Goal: Transaction & Acquisition: Obtain resource

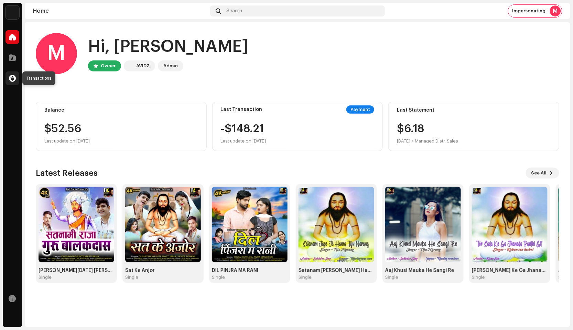
click at [9, 80] on span at bounding box center [12, 79] width 7 height 6
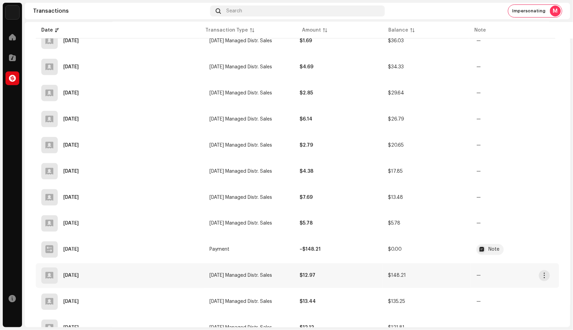
scroll to position [251, 0]
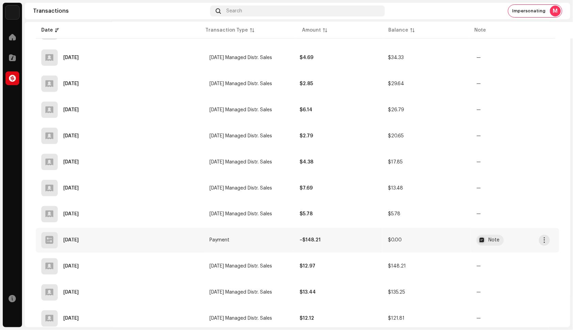
click at [494, 238] on div "Note" at bounding box center [494, 240] width 11 height 5
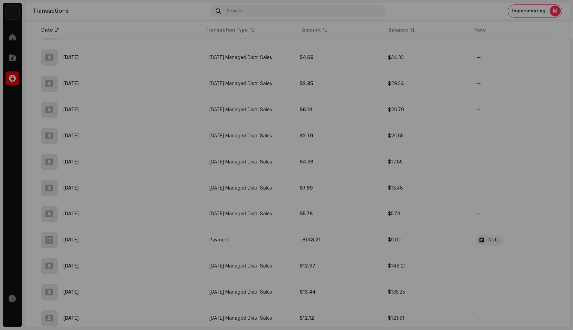
click at [228, 236] on div "Transaction Details Transaction Type Payment Entry Amount – $148.21 Entry Date …" at bounding box center [286, 165] width 573 height 330
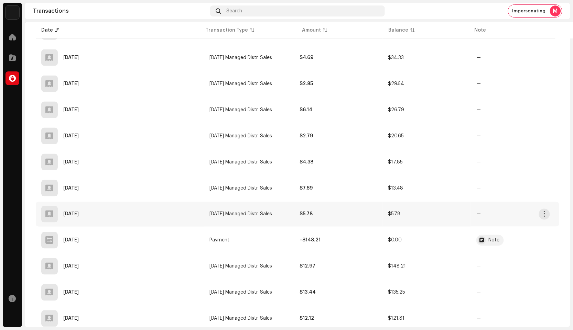
click at [539, 219] on td "—" at bounding box center [515, 214] width 88 height 25
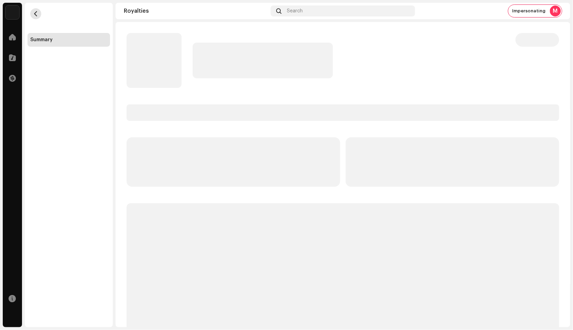
click at [39, 14] on button "button" at bounding box center [35, 13] width 11 height 11
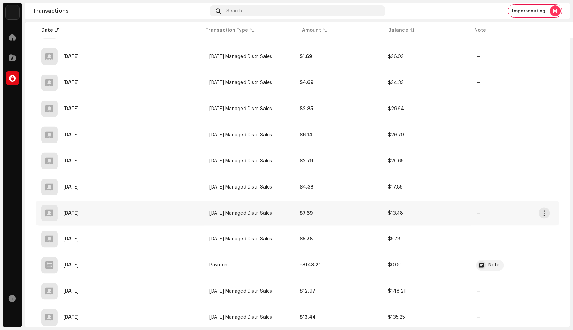
scroll to position [267, 0]
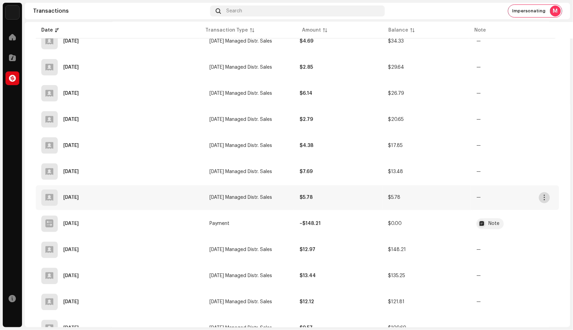
click at [547, 195] on button "button" at bounding box center [544, 198] width 11 height 11
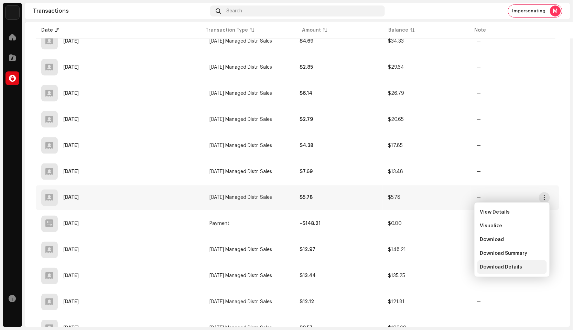
click at [515, 268] on span "Download Details" at bounding box center [501, 268] width 42 height 6
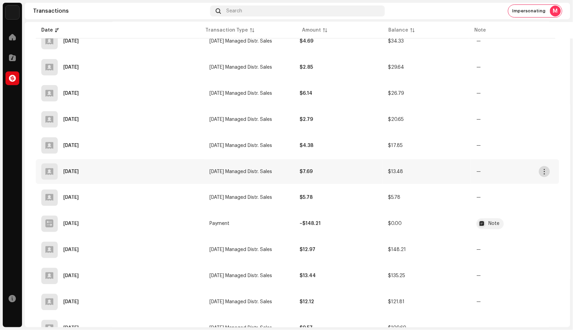
click at [544, 169] on span "button" at bounding box center [544, 172] width 5 height 6
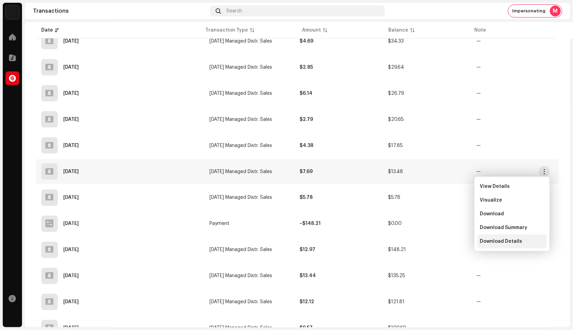
click at [511, 241] on span "Download Details" at bounding box center [501, 242] width 42 height 6
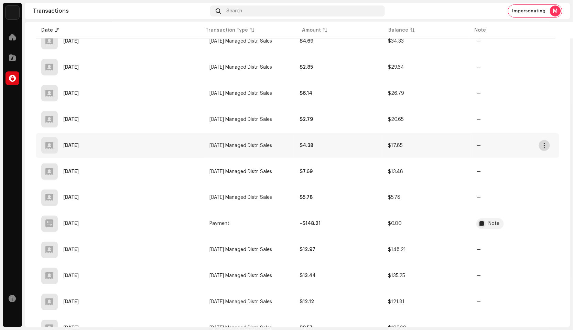
click at [546, 150] on button "button" at bounding box center [544, 145] width 11 height 11
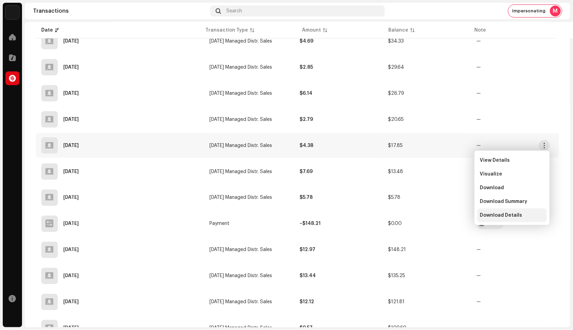
click at [516, 211] on div "Download Details" at bounding box center [511, 216] width 69 height 14
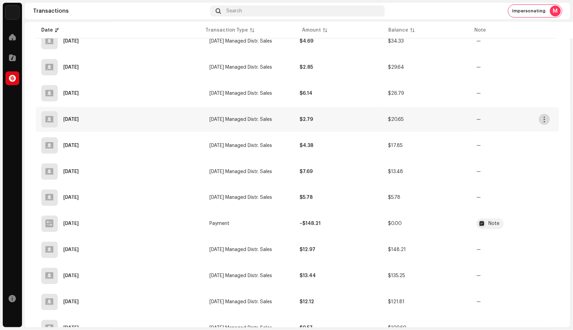
click at [547, 121] on button "button" at bounding box center [544, 119] width 11 height 11
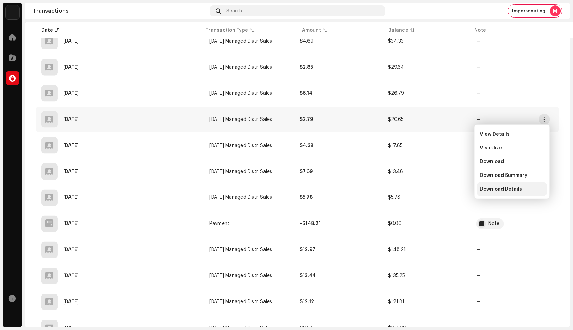
click at [509, 186] on div "Download Details" at bounding box center [511, 190] width 69 height 14
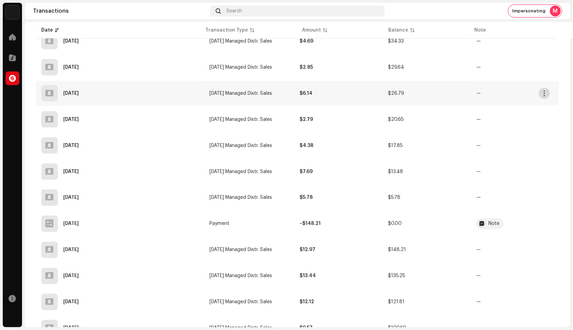
click at [545, 92] on span "button" at bounding box center [544, 94] width 5 height 6
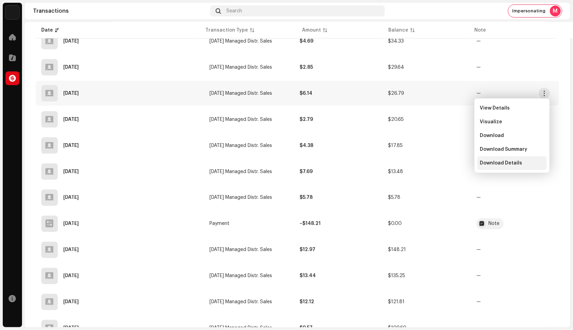
click at [513, 164] on span "Download Details" at bounding box center [501, 164] width 42 height 6
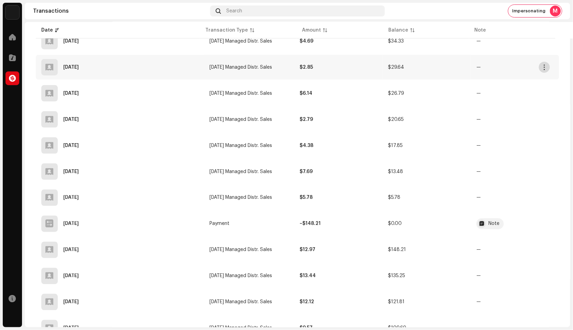
click at [546, 69] on span "button" at bounding box center [544, 68] width 5 height 6
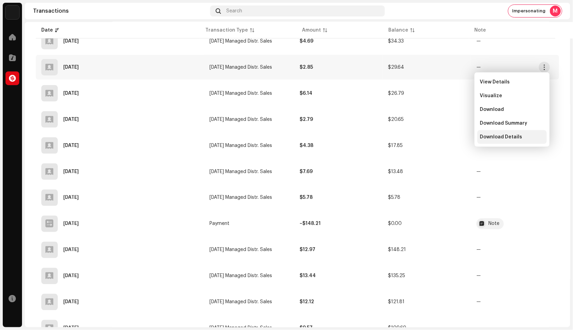
click at [505, 134] on div "Download Details" at bounding box center [511, 137] width 69 height 14
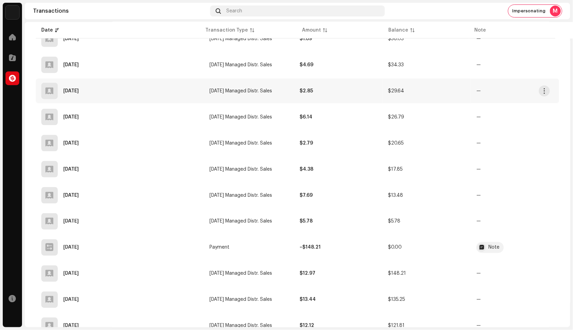
scroll to position [229, 0]
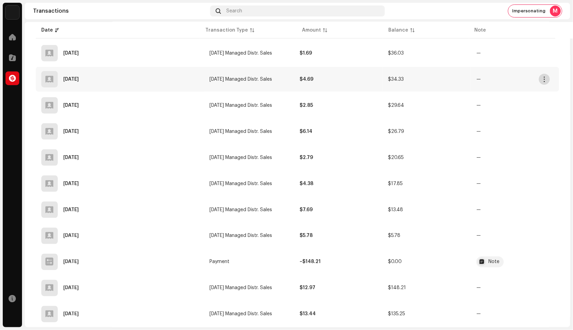
click at [547, 77] on button "button" at bounding box center [544, 79] width 11 height 11
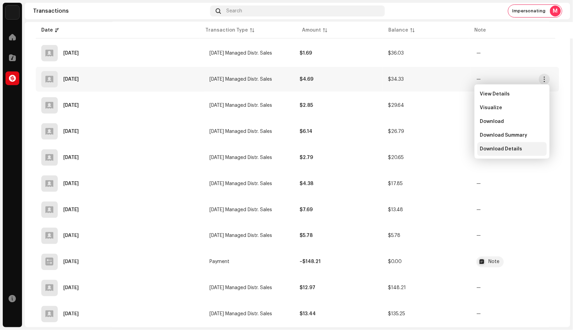
click at [496, 150] on span "Download Details" at bounding box center [501, 149] width 42 height 6
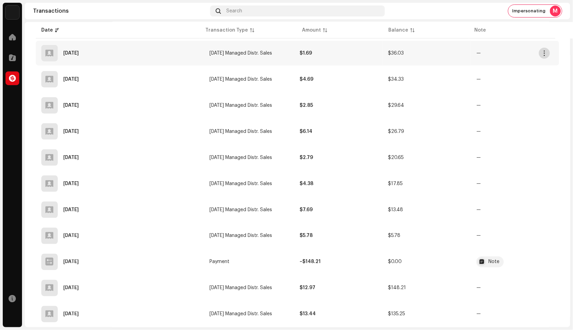
click at [544, 51] on span "button" at bounding box center [544, 54] width 5 height 6
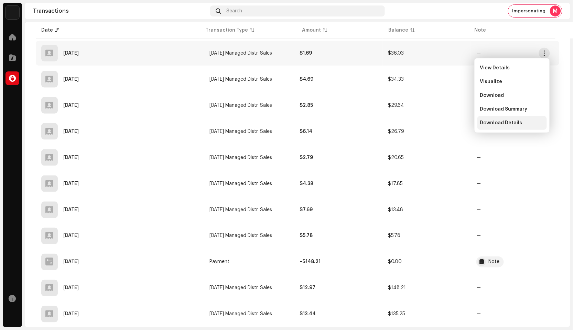
click at [519, 119] on div "Download Details" at bounding box center [511, 123] width 69 height 14
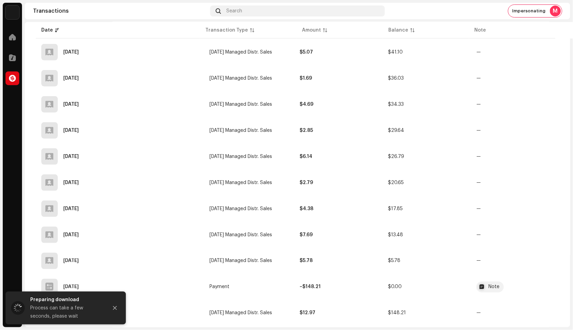
scroll to position [191, 0]
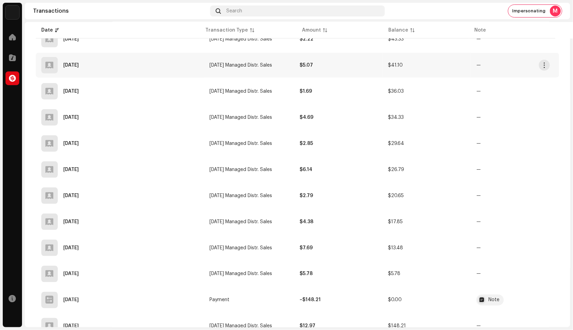
click at [542, 71] on td "—" at bounding box center [515, 65] width 88 height 25
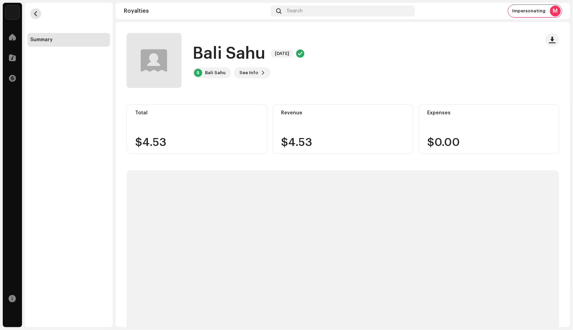
click at [39, 11] on button "button" at bounding box center [35, 13] width 11 height 11
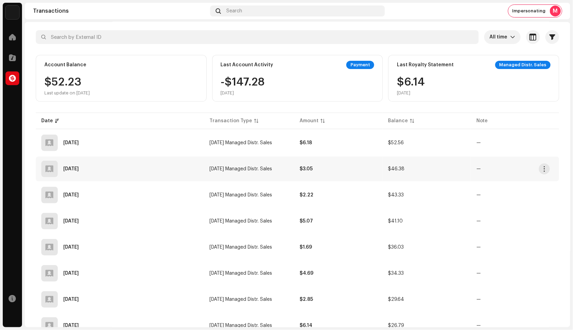
scroll to position [76, 0]
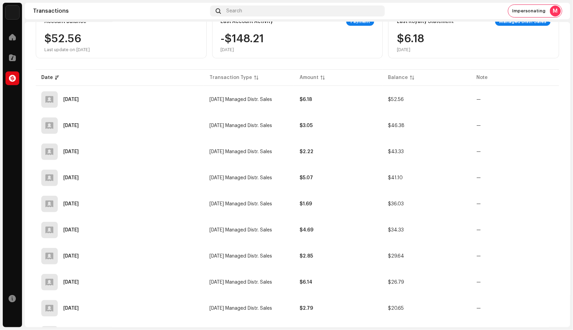
click at [544, 177] on span "button" at bounding box center [544, 178] width 5 height 6
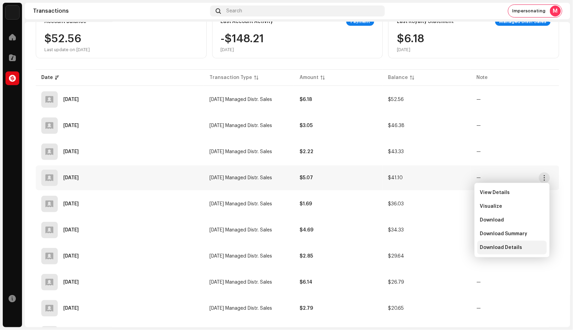
click at [508, 246] on span "Download Details" at bounding box center [501, 248] width 42 height 6
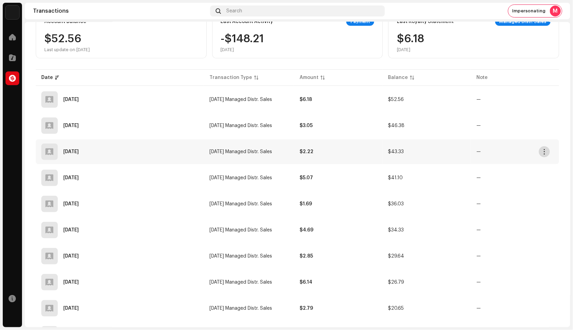
click at [544, 154] on span "button" at bounding box center [544, 152] width 5 height 6
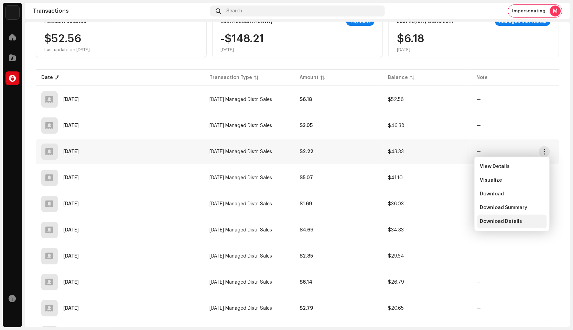
click at [504, 220] on span "Download Details" at bounding box center [501, 222] width 42 height 6
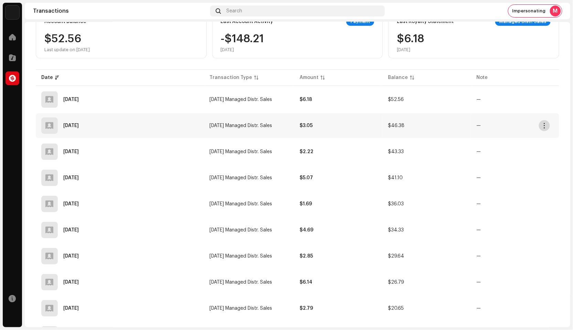
click at [542, 128] on button "button" at bounding box center [544, 125] width 11 height 11
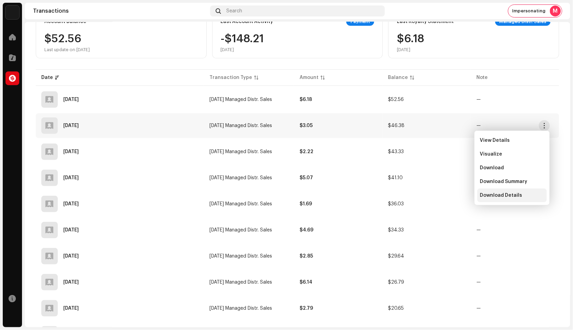
click at [508, 194] on span "Download Details" at bounding box center [501, 196] width 42 height 6
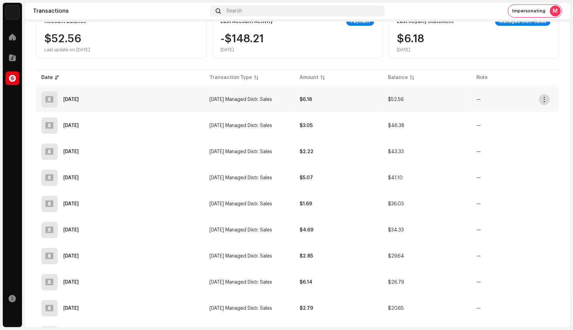
click at [545, 99] on span "button" at bounding box center [544, 100] width 5 height 6
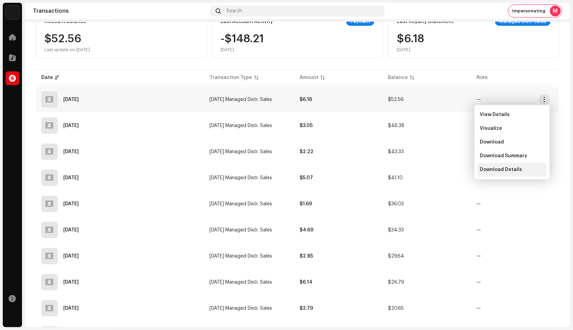
click at [510, 171] on span "Download Details" at bounding box center [501, 170] width 42 height 6
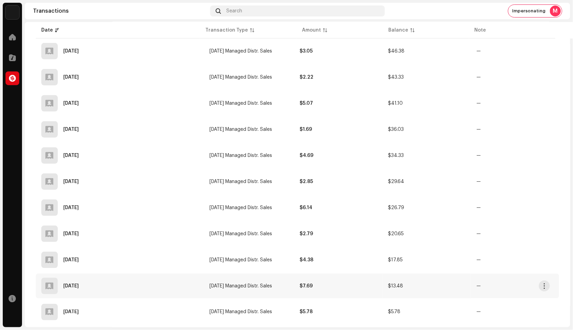
scroll to position [115, 0]
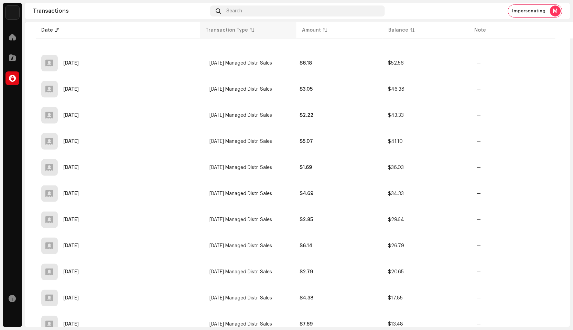
click at [250, 31] on p-sorticon at bounding box center [252, 30] width 4 height 4
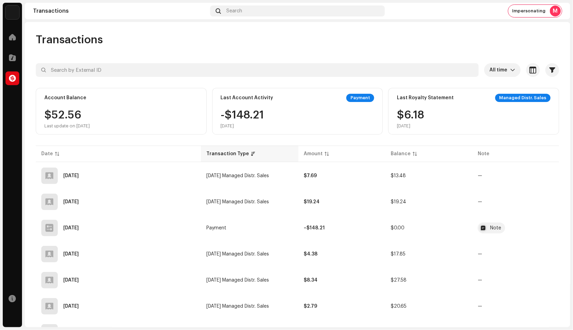
click at [253, 153] on div "Transaction Type" at bounding box center [249, 154] width 86 height 7
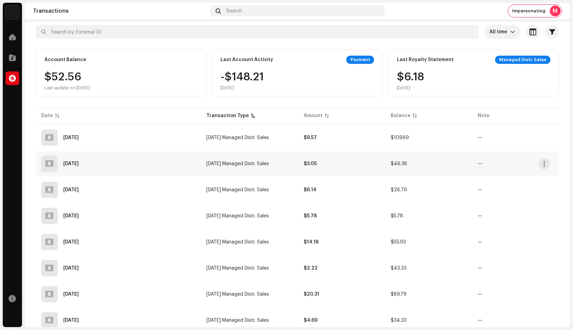
scroll to position [76, 0]
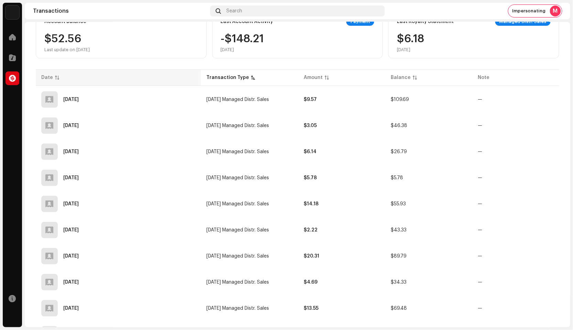
click at [54, 81] on th "Date" at bounding box center [118, 77] width 165 height 17
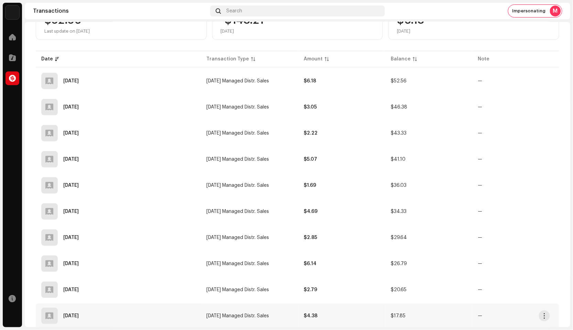
scroll to position [91, 0]
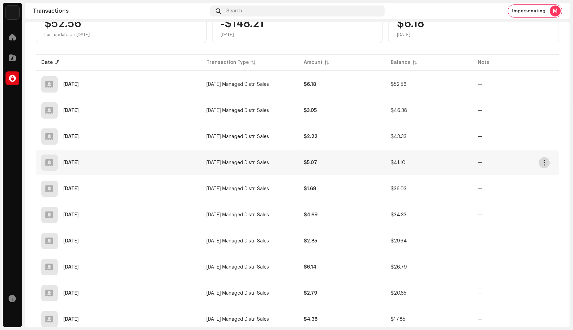
click at [546, 164] on span "button" at bounding box center [544, 163] width 5 height 6
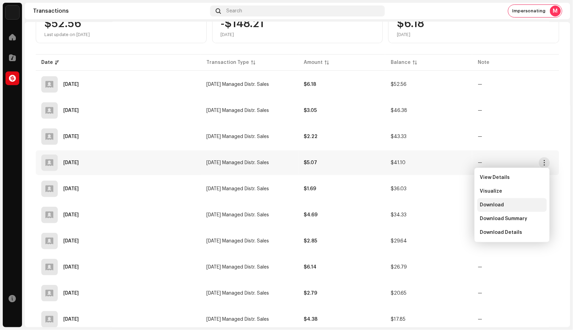
click at [487, 205] on span "Download" at bounding box center [492, 206] width 24 height 6
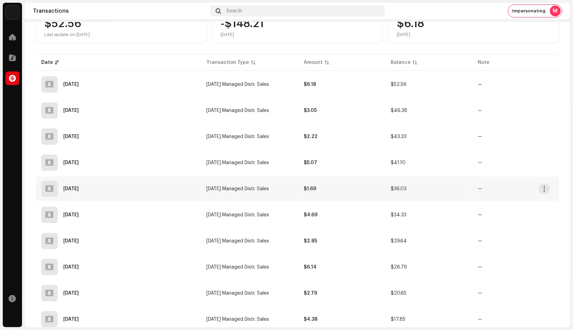
scroll to position [0, 0]
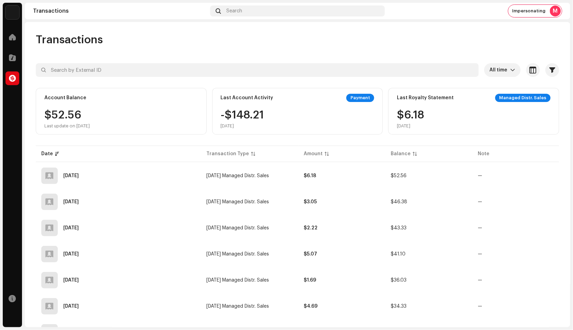
drag, startPoint x: 35, startPoint y: 127, endPoint x: 98, endPoint y: 131, distance: 63.0
click at [105, 127] on div "$52.56 Last update on [DATE]" at bounding box center [121, 119] width 154 height 19
click at [276, 174] on td "[DATE] Managed Distr. Sales" at bounding box center [249, 176] width 97 height 25
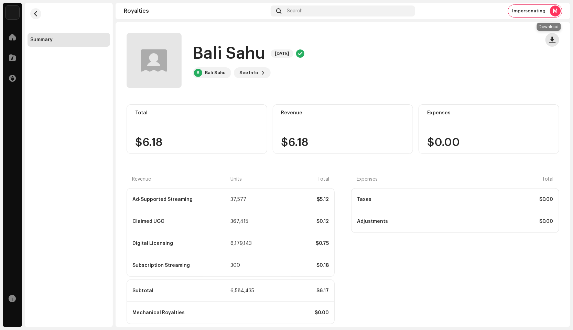
click at [549, 42] on span "button" at bounding box center [552, 40] width 7 height 6
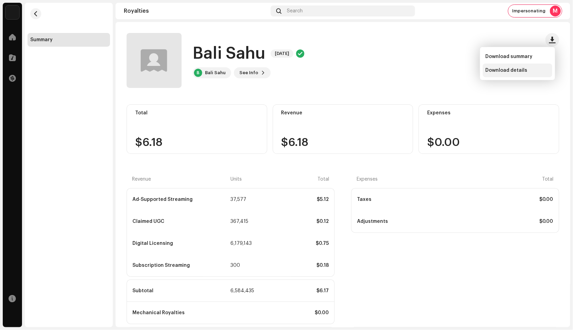
click at [510, 73] on div "Download details" at bounding box center [517, 71] width 69 height 14
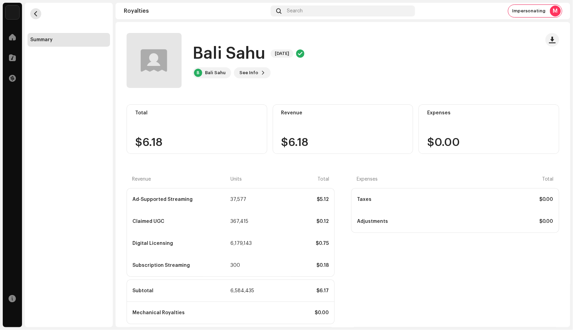
click at [35, 13] on span "button" at bounding box center [35, 14] width 5 height 6
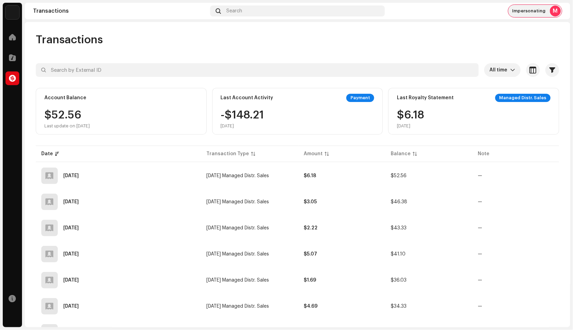
click at [550, 12] on div "M" at bounding box center [555, 11] width 11 height 11
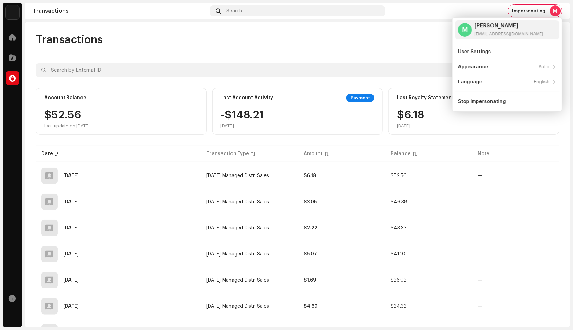
click at [14, 10] on img at bounding box center [13, 13] width 14 height 14
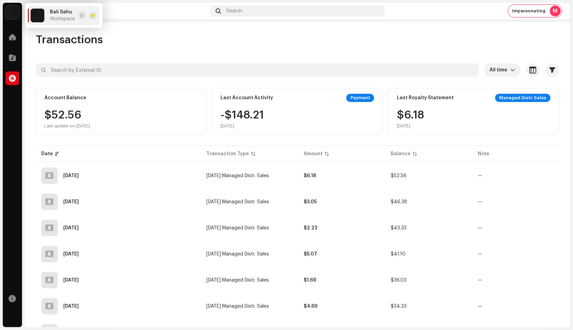
click at [57, 13] on span "Bali Sahu" at bounding box center [61, 12] width 22 height 6
click at [31, 14] on img at bounding box center [38, 16] width 14 height 14
click at [23, 12] on div "Bali Sahu Home Catalog Transactions Resources Transactions Search Impersonating…" at bounding box center [286, 165] width 573 height 330
click at [0, 12] on div "Bali Sahu Home Catalog Transactions Resources Transactions Search Impersonating…" at bounding box center [286, 165] width 573 height 330
click at [6, 11] on img at bounding box center [13, 13] width 14 height 14
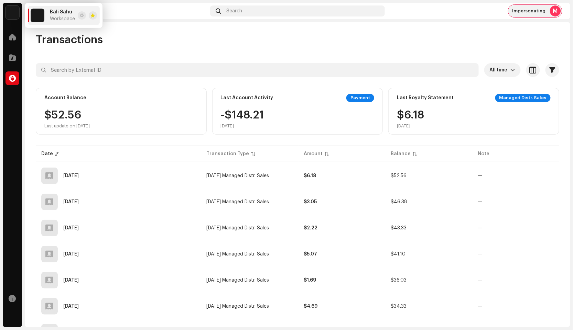
click at [553, 9] on div "M" at bounding box center [555, 11] width 11 height 11
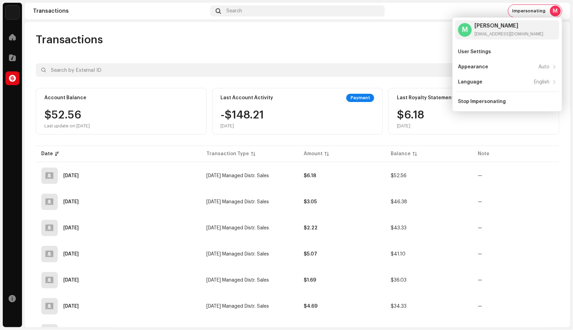
click at [14, 12] on img at bounding box center [13, 13] width 14 height 14
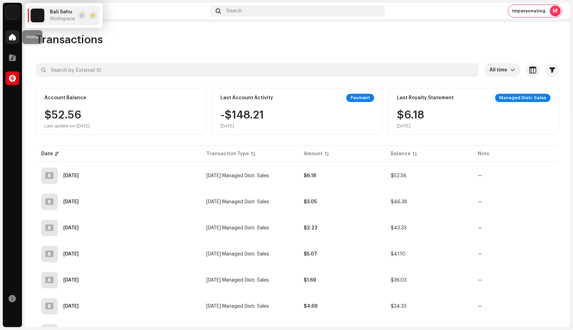
click at [14, 38] on span at bounding box center [12, 37] width 7 height 6
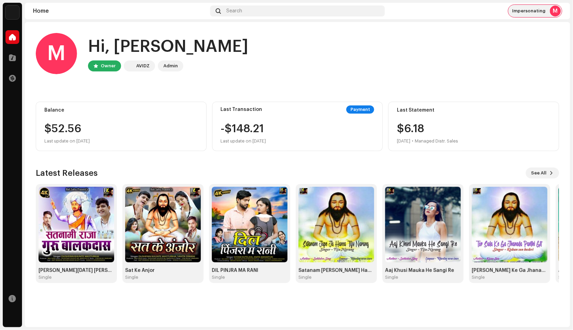
click at [557, 9] on div "M" at bounding box center [555, 11] width 11 height 11
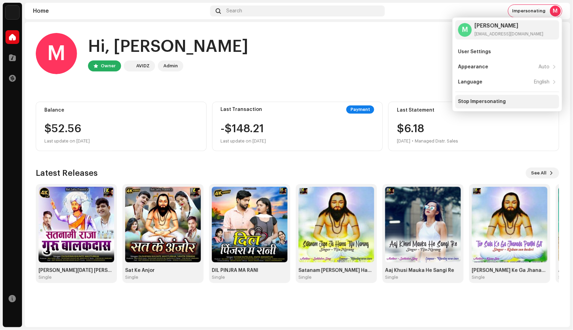
click at [492, 101] on div "Stop Impersonating" at bounding box center [482, 102] width 48 height 6
